Goal: Information Seeking & Learning: Find specific page/section

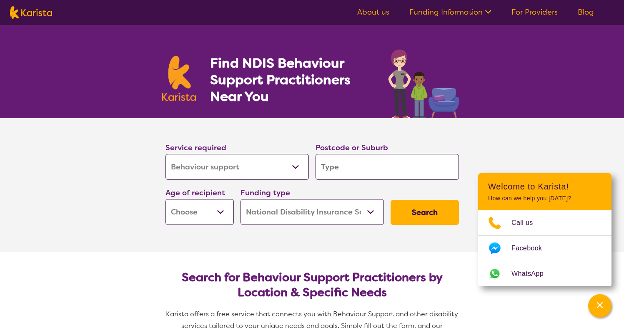
select select "Behaviour support"
select select "NDIS"
select select "Behaviour support"
select select "NDIS"
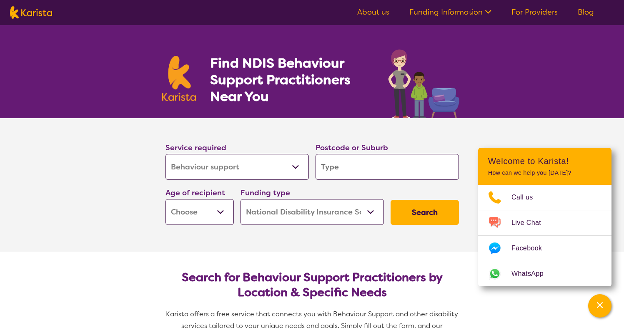
click at [349, 169] on input "search" at bounding box center [387, 167] width 143 height 26
type input "3"
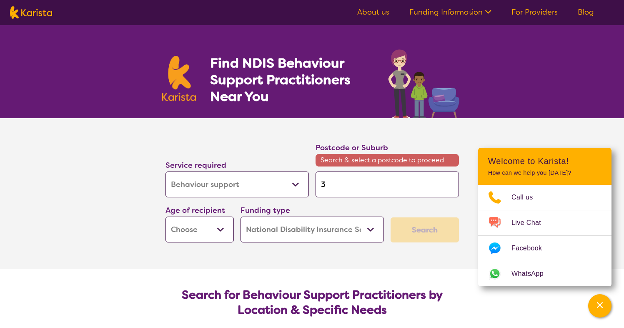
type input "30"
type input "302"
type input "3026"
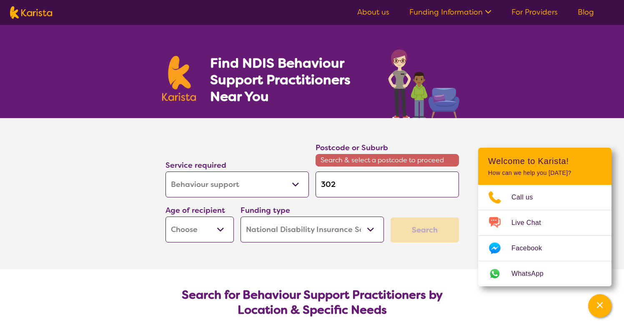
type input "3026"
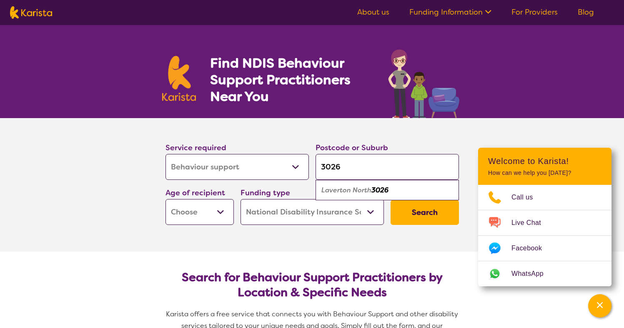
type input "3026"
click at [391, 200] on button "Search" at bounding box center [425, 212] width 68 height 25
click at [215, 208] on select "Early Childhood - 0 to 9 Child - 10 to 11 Adolescent - 12 to 17 Adult - 18 to 6…" at bounding box center [200, 212] width 68 height 26
select select "AG"
click at [166, 199] on select "Early Childhood - 0 to 9 Child - 10 to 11 Adolescent - 12 to 17 Adult - 18 to 6…" at bounding box center [200, 212] width 68 height 26
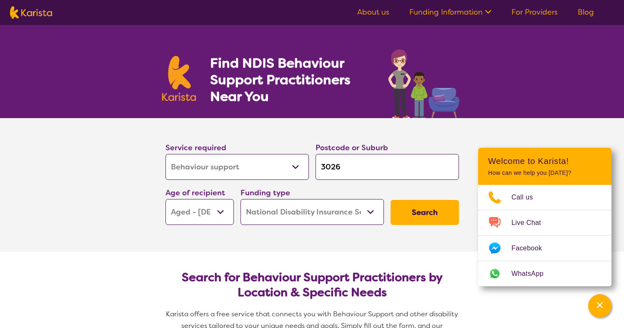
select select "AG"
click at [209, 217] on select "Early Childhood - 0 to 9 Child - 10 to 11 Adolescent - 12 to 17 Adult - 18 to 6…" at bounding box center [200, 212] width 68 height 26
select select "AD"
click at [166, 199] on select "Early Childhood - 0 to 9 Child - 10 to 11 Adolescent - 12 to 17 Adult - 18 to 6…" at bounding box center [200, 212] width 68 height 26
select select "AD"
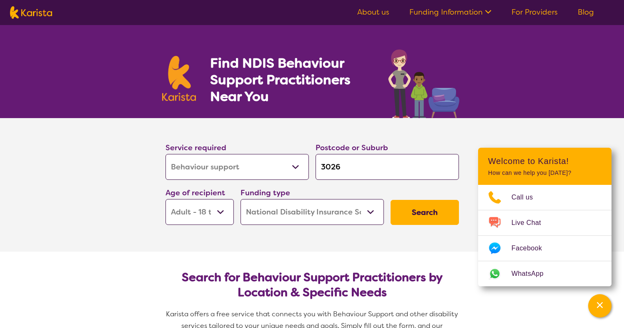
click at [415, 214] on button "Search" at bounding box center [425, 212] width 68 height 25
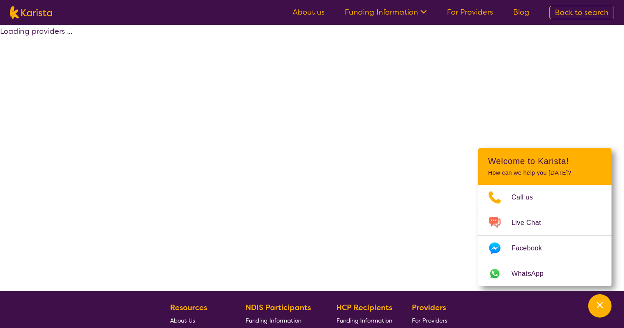
select select "by_score"
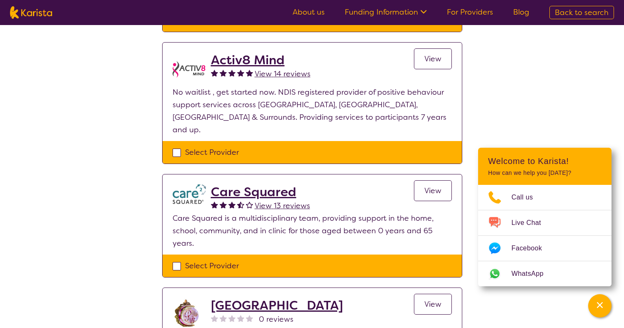
scroll to position [442, 0]
